Goal: Find specific page/section

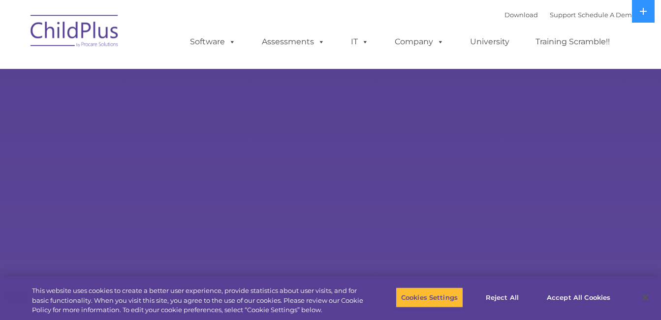
select select "MEDIUM"
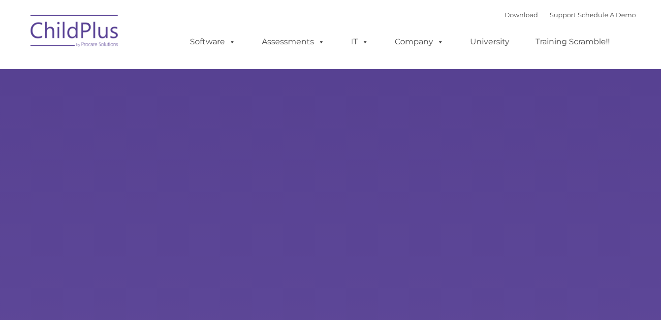
type input ""
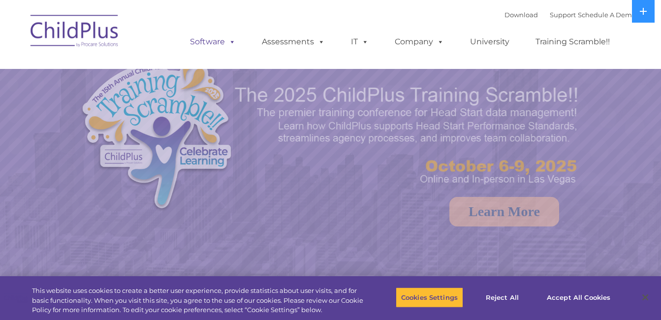
select select "MEDIUM"
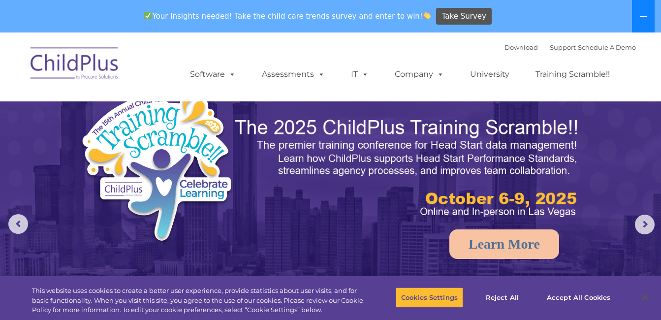
click at [636, 21] on button at bounding box center [643, 16] width 23 height 32
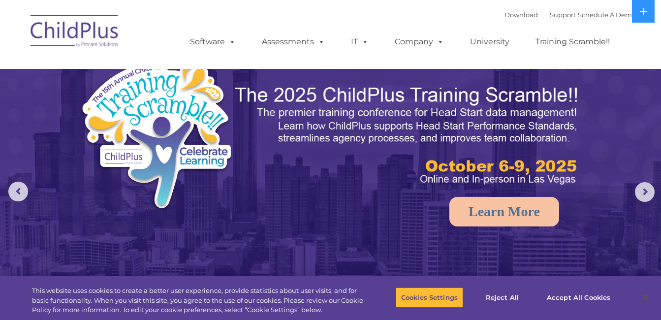
scroll to position [476, 0]
